Goal: Check status: Check status

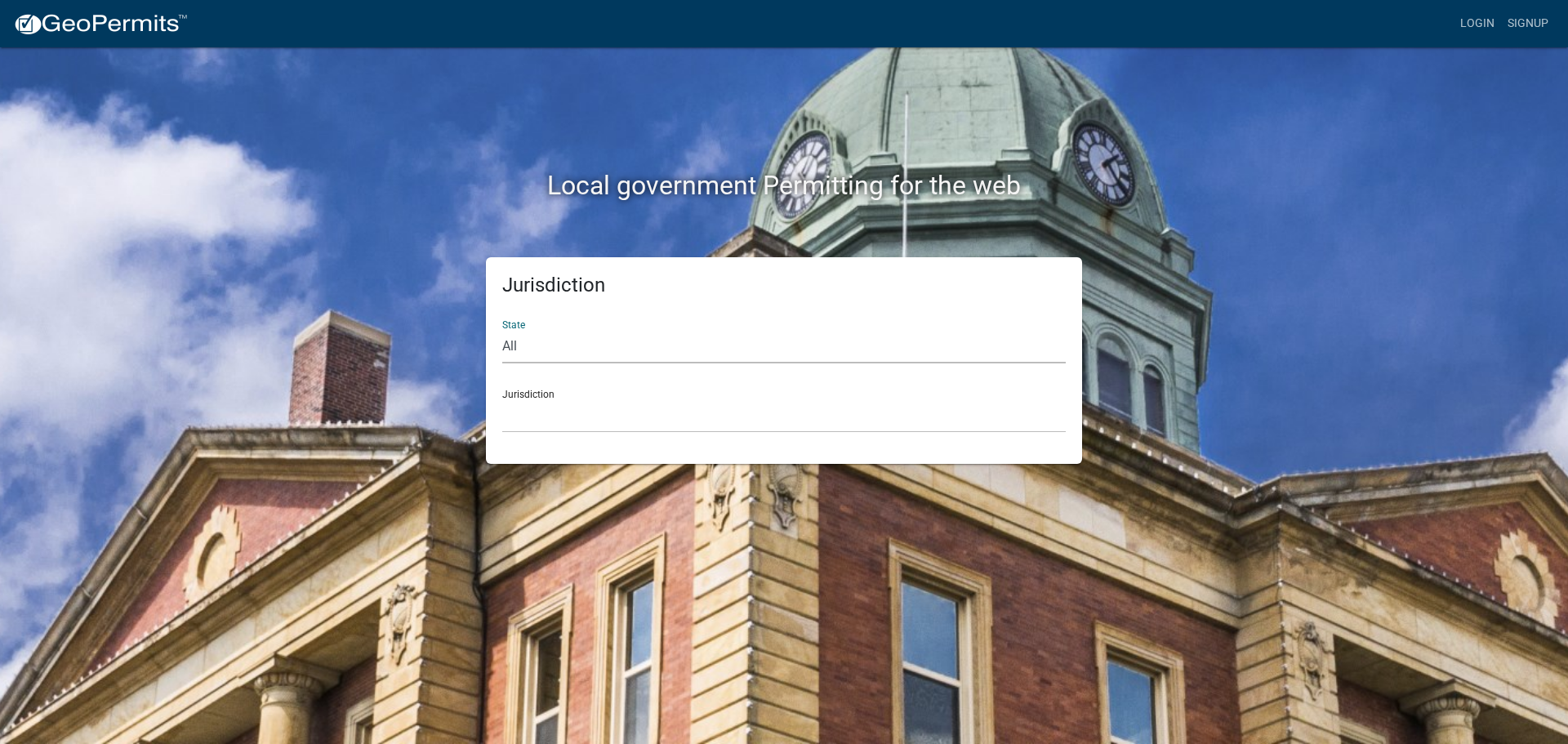
click at [675, 354] on select "All [US_STATE] [US_STATE] [US_STATE] [US_STATE] [US_STATE] [US_STATE] [US_STATE…" at bounding box center [784, 346] width 564 height 34
select select "[US_STATE]"
click at [502, 330] on select "All [US_STATE] [US_STATE] [US_STATE] [US_STATE] [US_STATE] [US_STATE] [US_STATE…" at bounding box center [784, 346] width 564 height 34
click at [564, 407] on select "City of [GEOGRAPHIC_DATA], [US_STATE] City of [GEOGRAPHIC_DATA], [US_STATE] Cit…" at bounding box center [784, 416] width 564 height 34
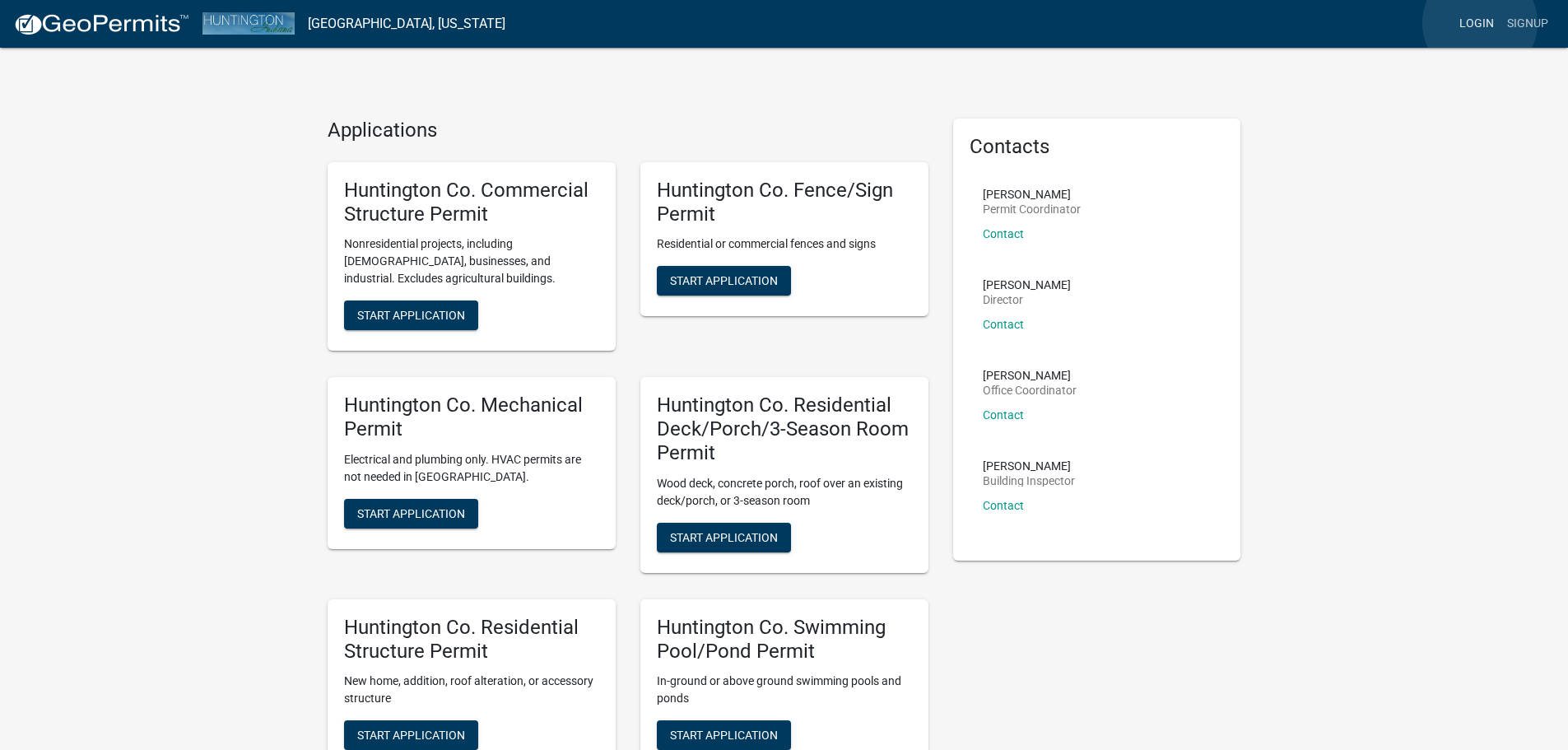
click at [1480, 23] on link "Login" at bounding box center [1476, 24] width 48 height 31
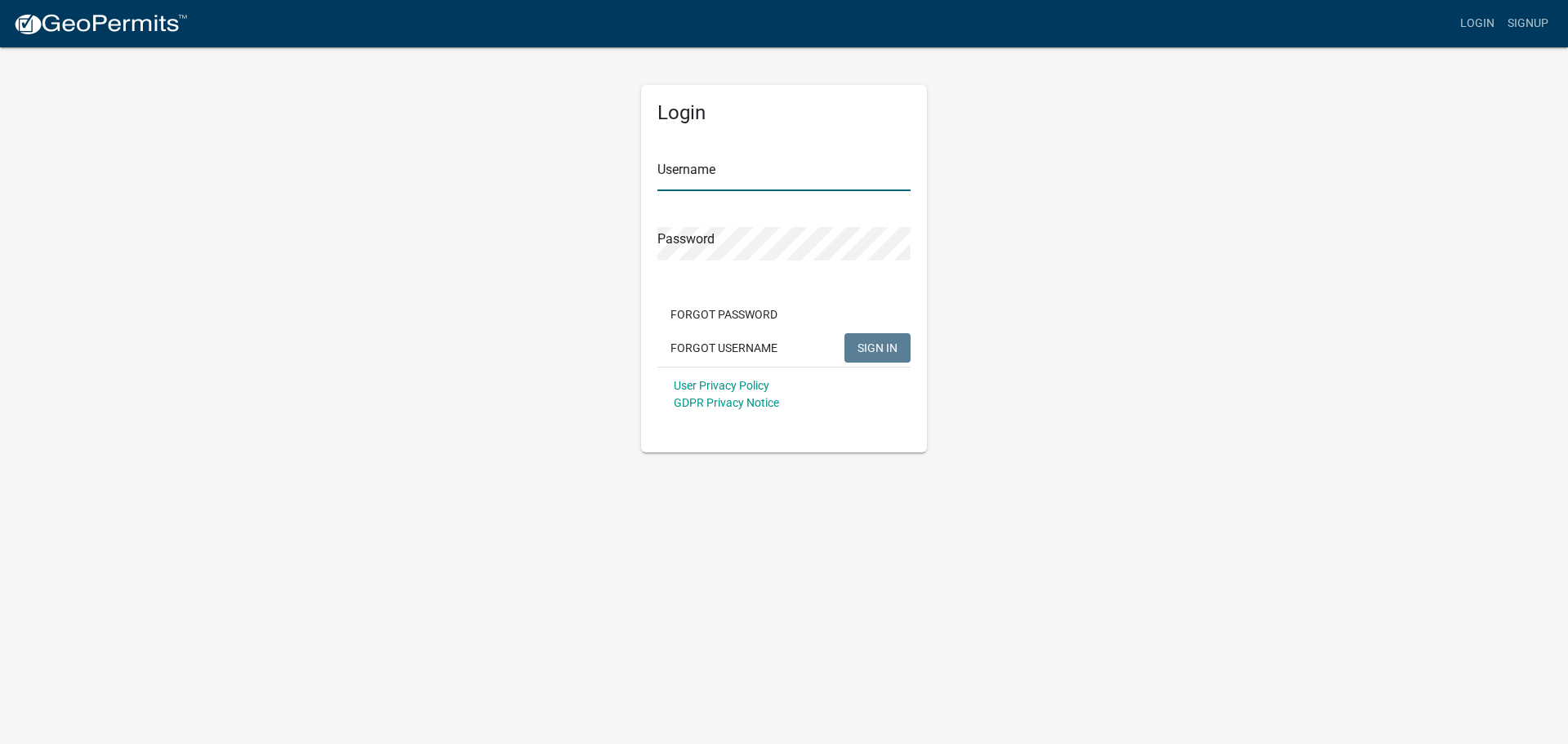
type input "MariaFrame"
click at [885, 354] on span "SIGN IN" at bounding box center [877, 347] width 40 height 13
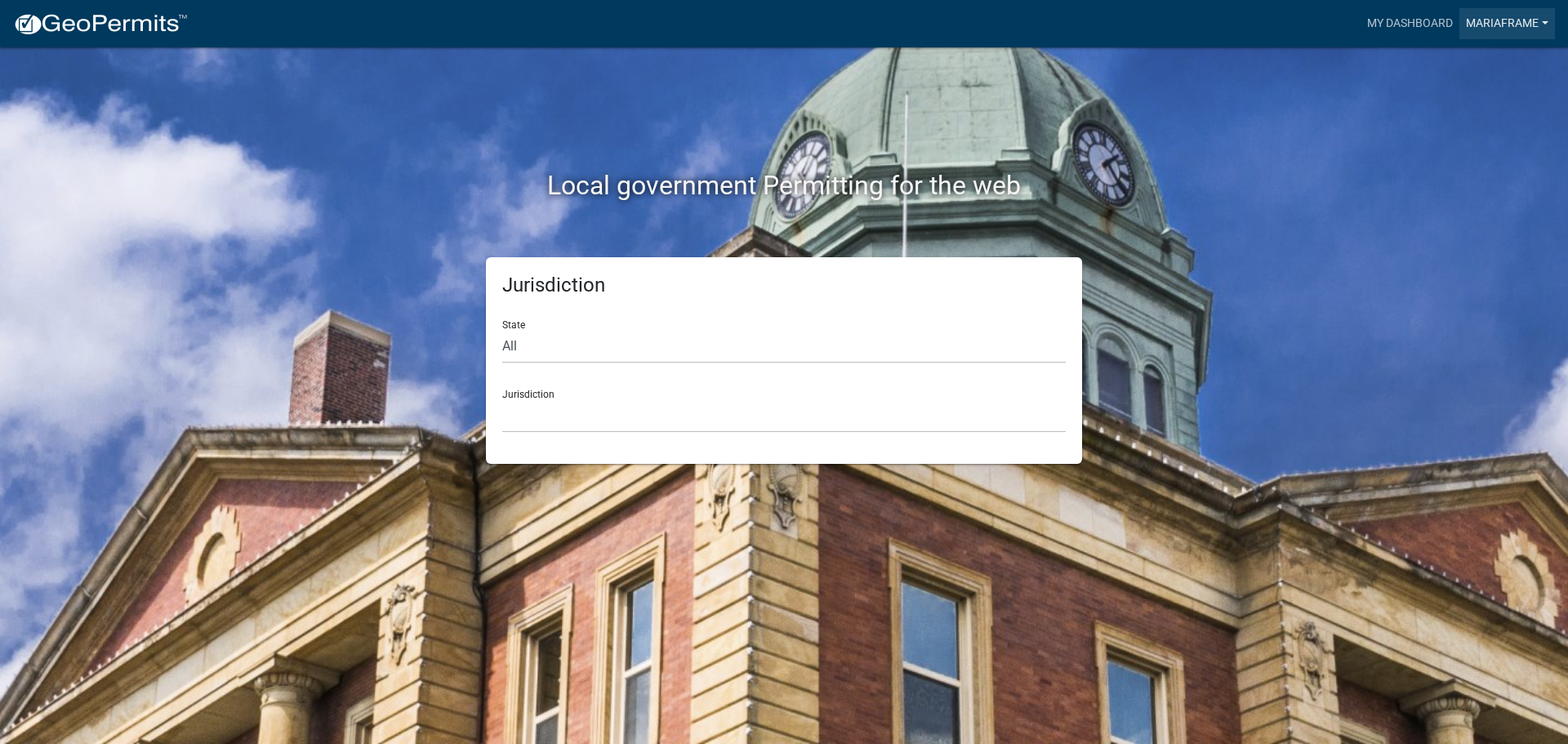
click at [1515, 22] on link "MariaFrame" at bounding box center [1507, 23] width 95 height 31
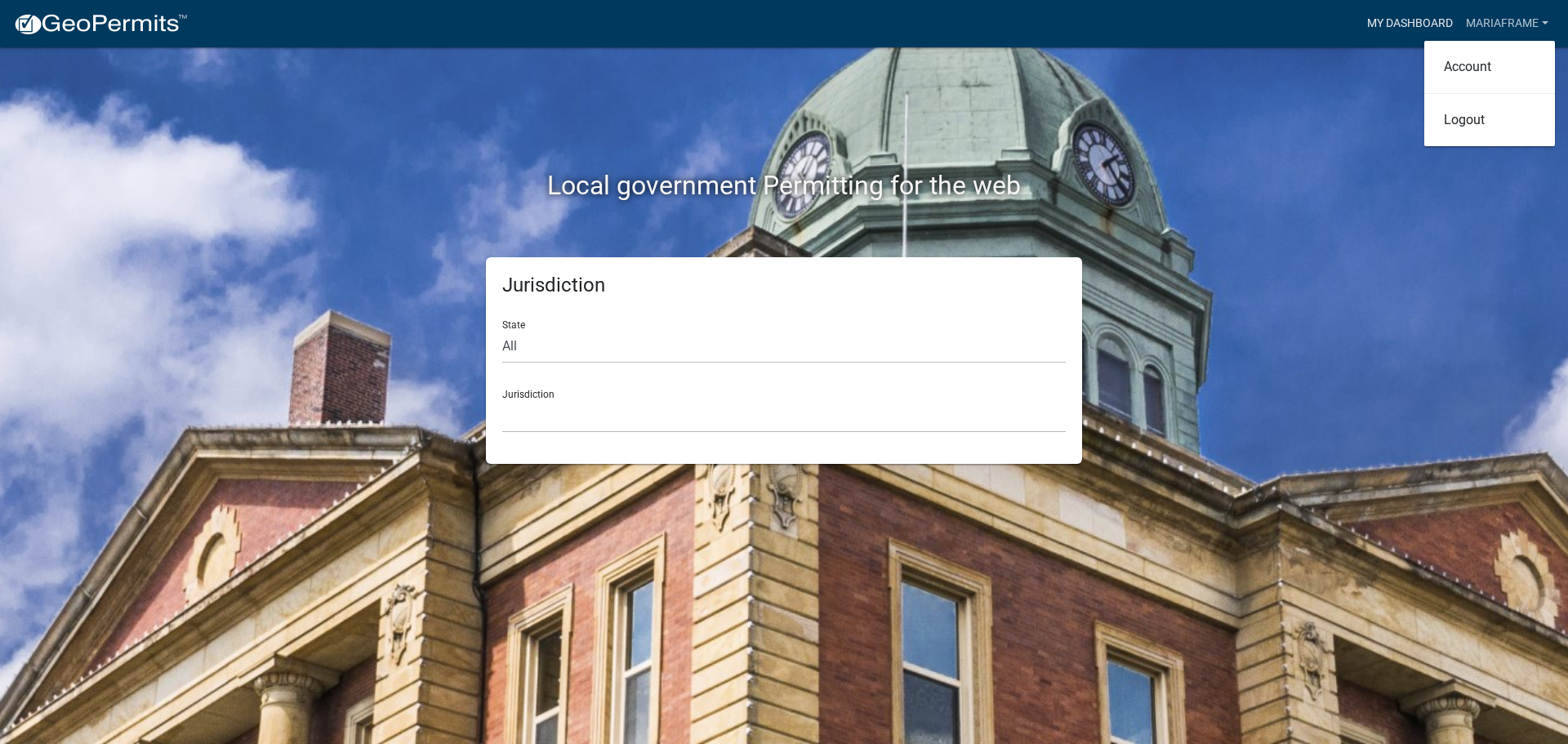
click at [1404, 19] on link "My Dashboard" at bounding box center [1410, 23] width 99 height 31
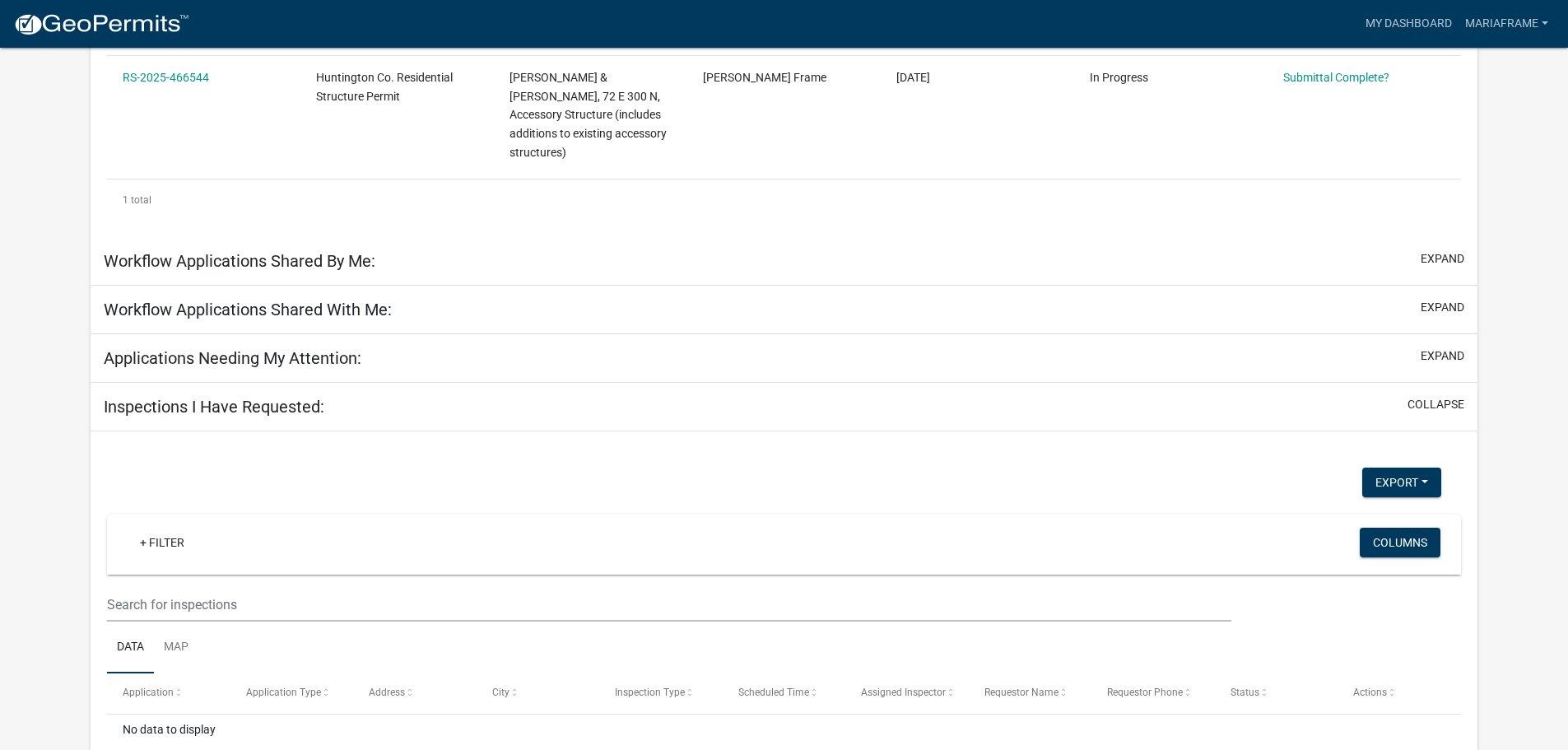
scroll to position [237, 0]
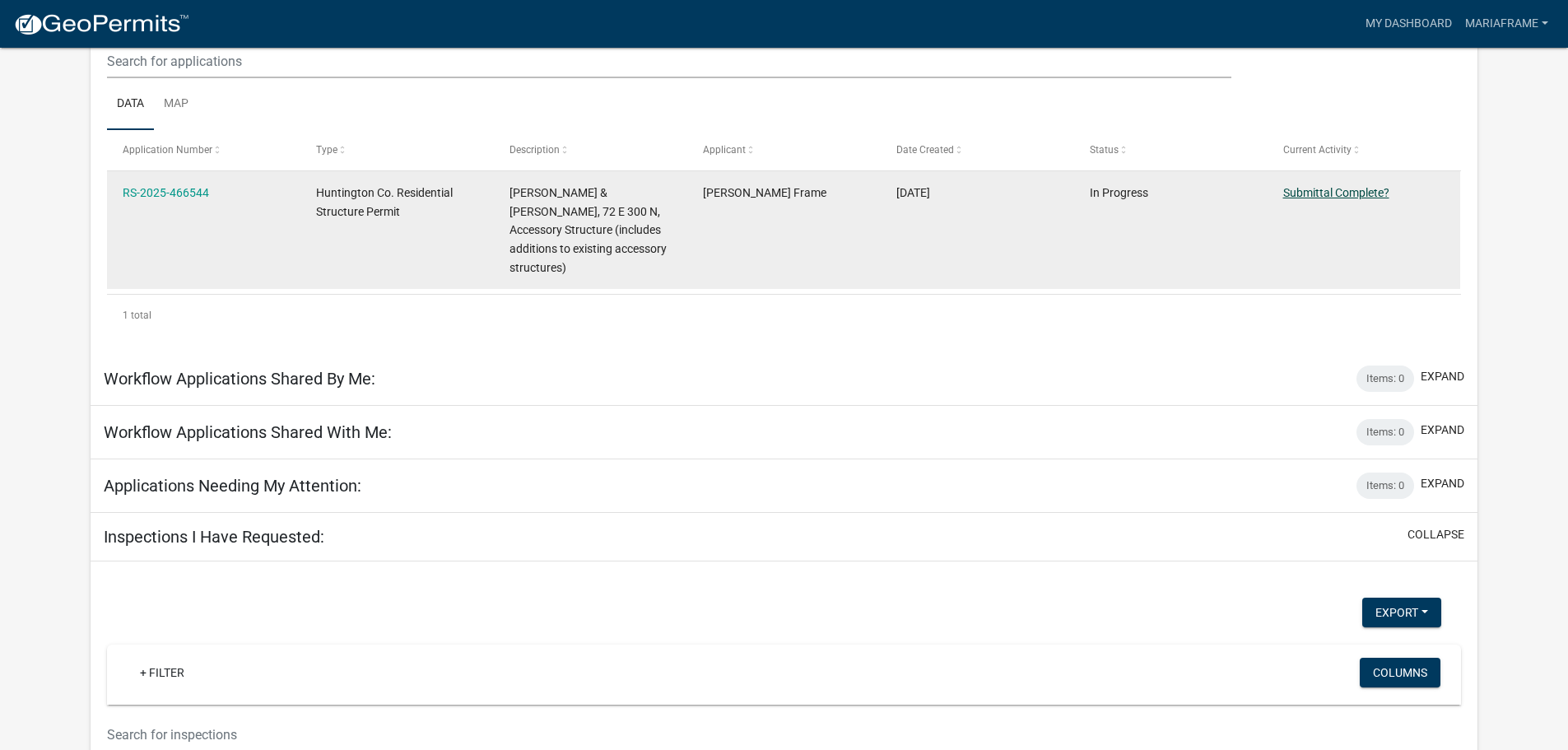
click at [1327, 186] on link "Submittal Complete?" at bounding box center [1336, 192] width 106 height 13
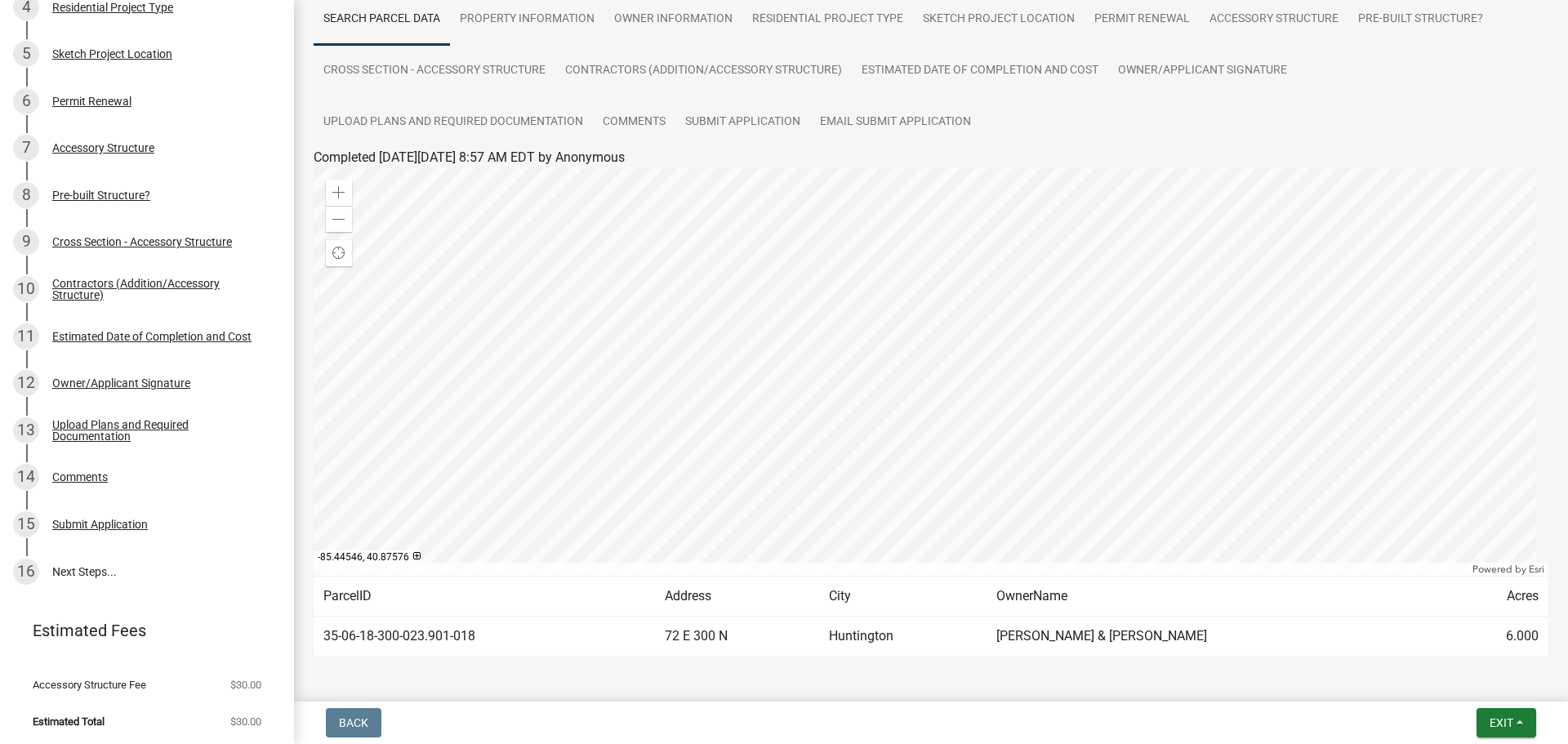
scroll to position [161, 0]
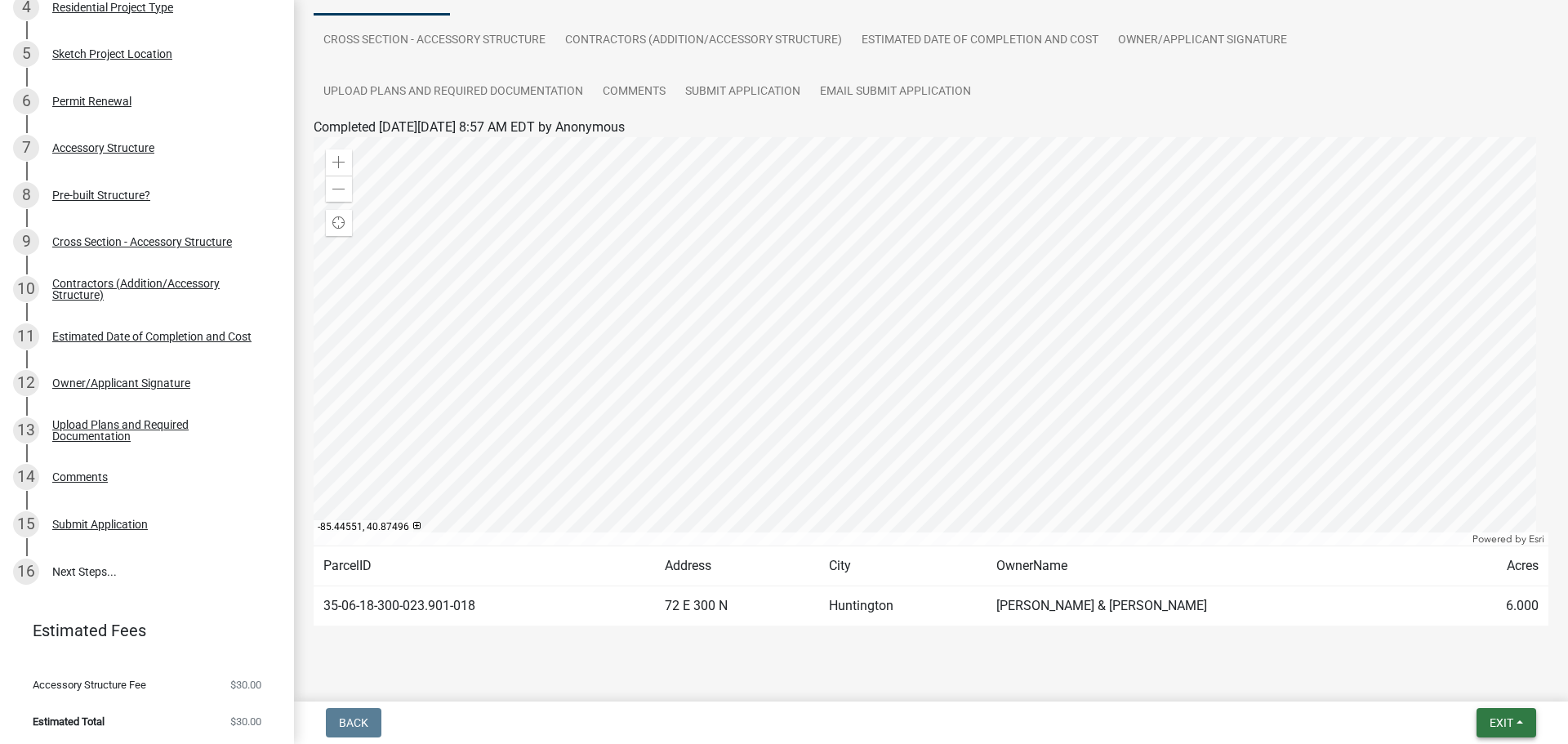
click at [1502, 724] on span "Exit" at bounding box center [1501, 722] width 23 height 13
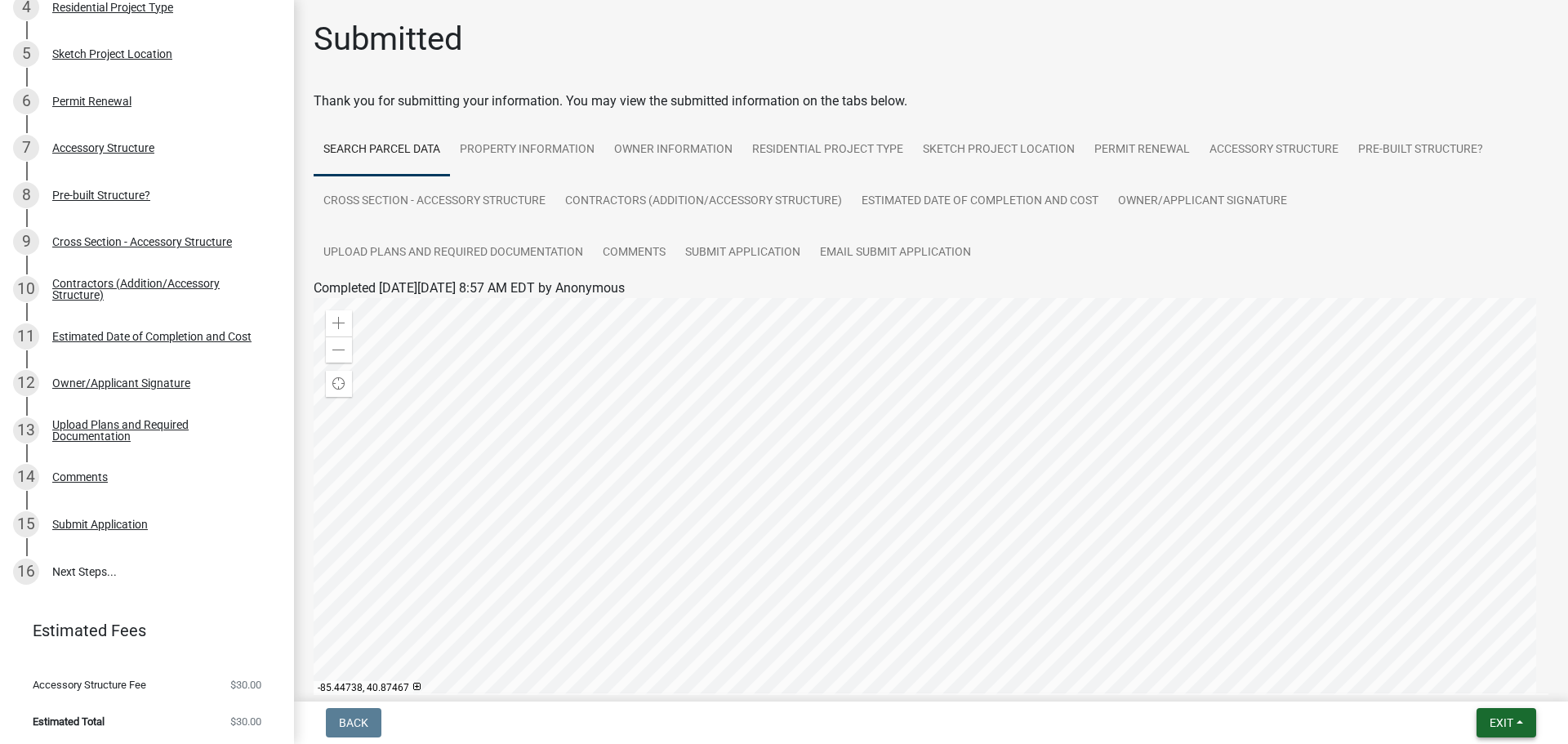
click at [1490, 723] on span "Exit" at bounding box center [1501, 722] width 23 height 13
click at [1477, 680] on button "Save & Exit" at bounding box center [1470, 680] width 131 height 39
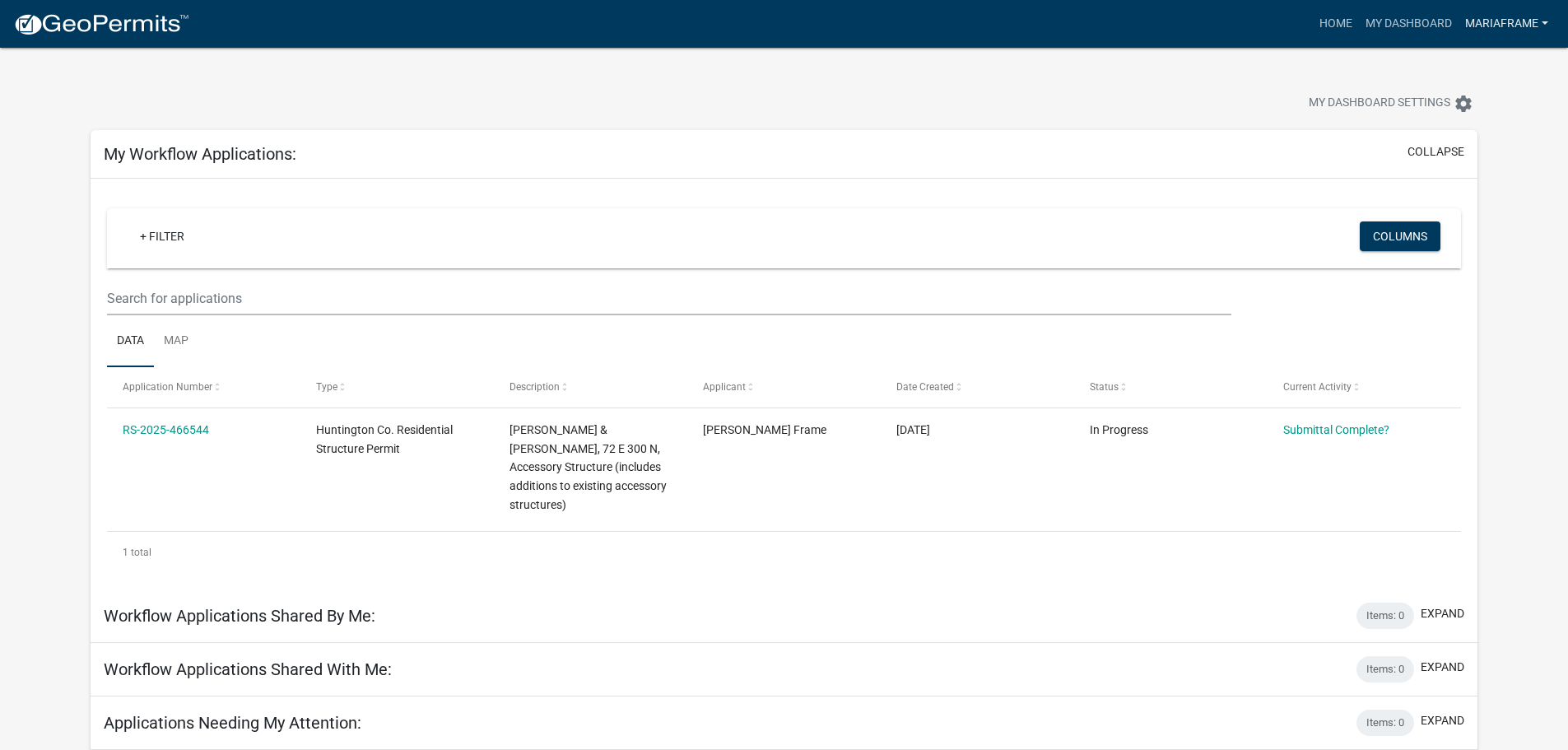
click at [1484, 28] on link "MariaFrame" at bounding box center [1506, 24] width 96 height 31
click at [1465, 128] on link "Logout" at bounding box center [1489, 120] width 132 height 39
